Goal: Task Accomplishment & Management: Complete application form

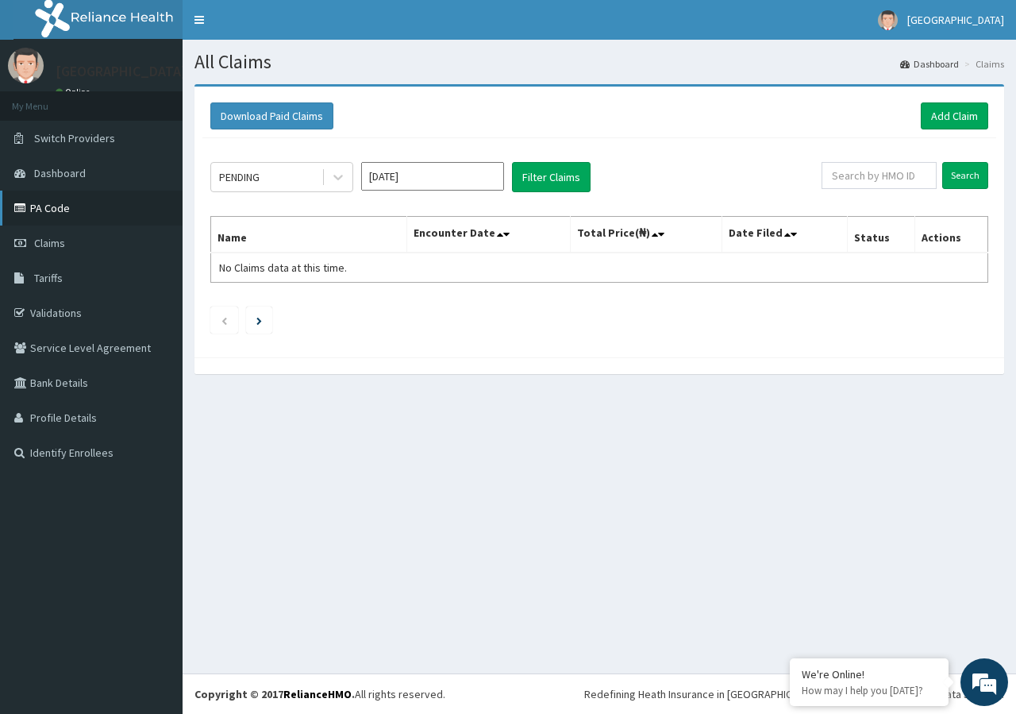
click at [79, 206] on link "PA Code" at bounding box center [91, 208] width 183 height 35
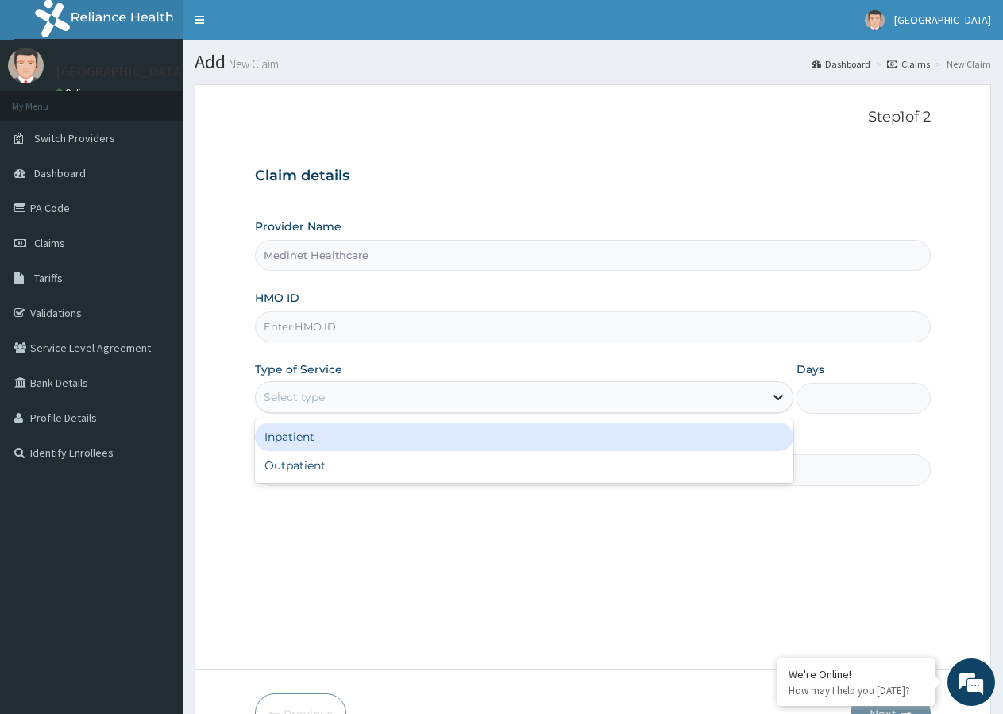
click at [773, 403] on icon at bounding box center [778, 397] width 16 height 16
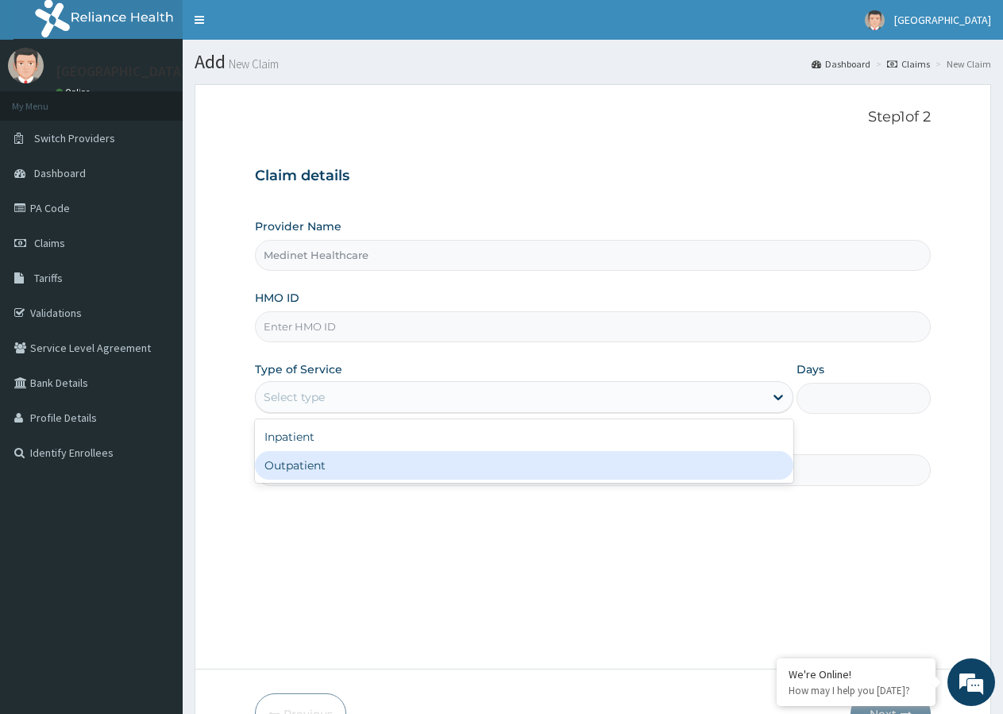
click at [739, 559] on div "Step 1 of 2 Claim details Provider Name Medinet Healthcare HMO ID Type of Servi…" at bounding box center [593, 376] width 676 height 535
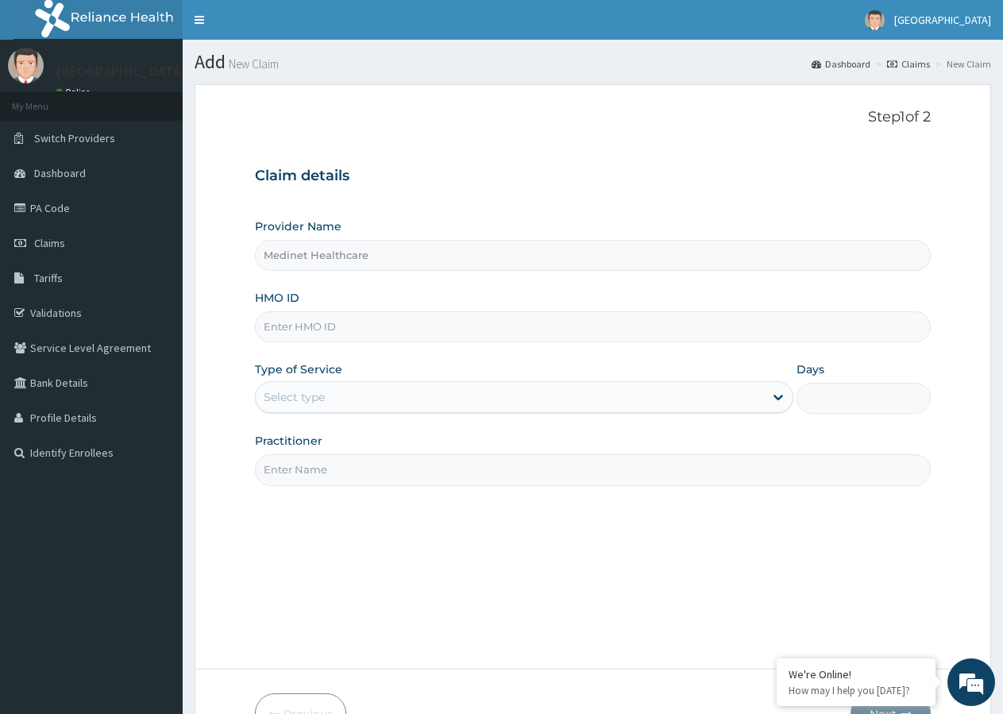
click at [361, 474] on input "Practitioner" at bounding box center [593, 469] width 676 height 31
click at [77, 171] on span "Dashboard" at bounding box center [60, 173] width 52 height 14
